Goal: Information Seeking & Learning: Find specific fact

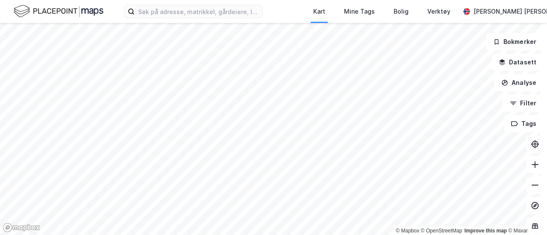
click at [209, 3] on div "Kart Mine Tags [PERSON_NAME] Verktøy [PERSON_NAME] [PERSON_NAME]" at bounding box center [273, 11] width 547 height 23
click at [181, 9] on input at bounding box center [199, 11] width 128 height 13
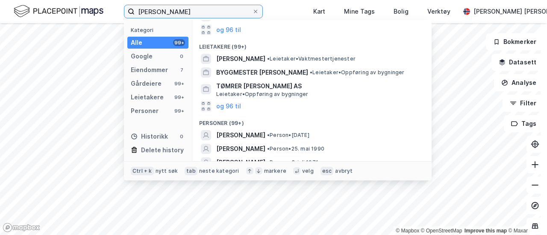
scroll to position [166, 0]
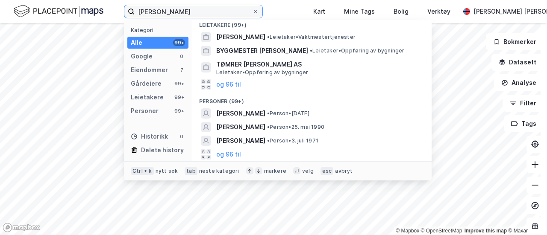
click at [169, 15] on input "[PERSON_NAME]" at bounding box center [194, 11] width 118 height 13
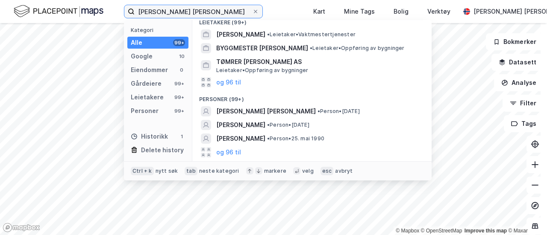
scroll to position [181, 0]
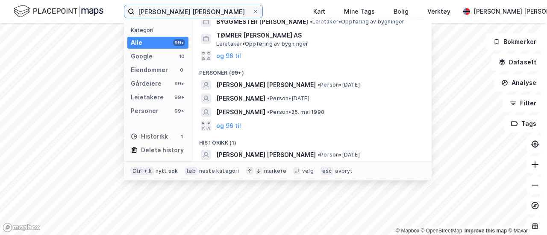
type input "[PERSON_NAME] [PERSON_NAME]"
click at [268, 88] on span "[PERSON_NAME] [PERSON_NAME]" at bounding box center [266, 85] width 100 height 10
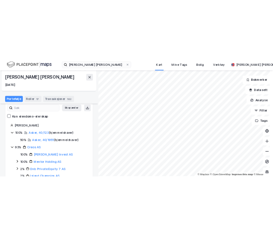
scroll to position [61, 0]
